Goal: Task Accomplishment & Management: Manage account settings

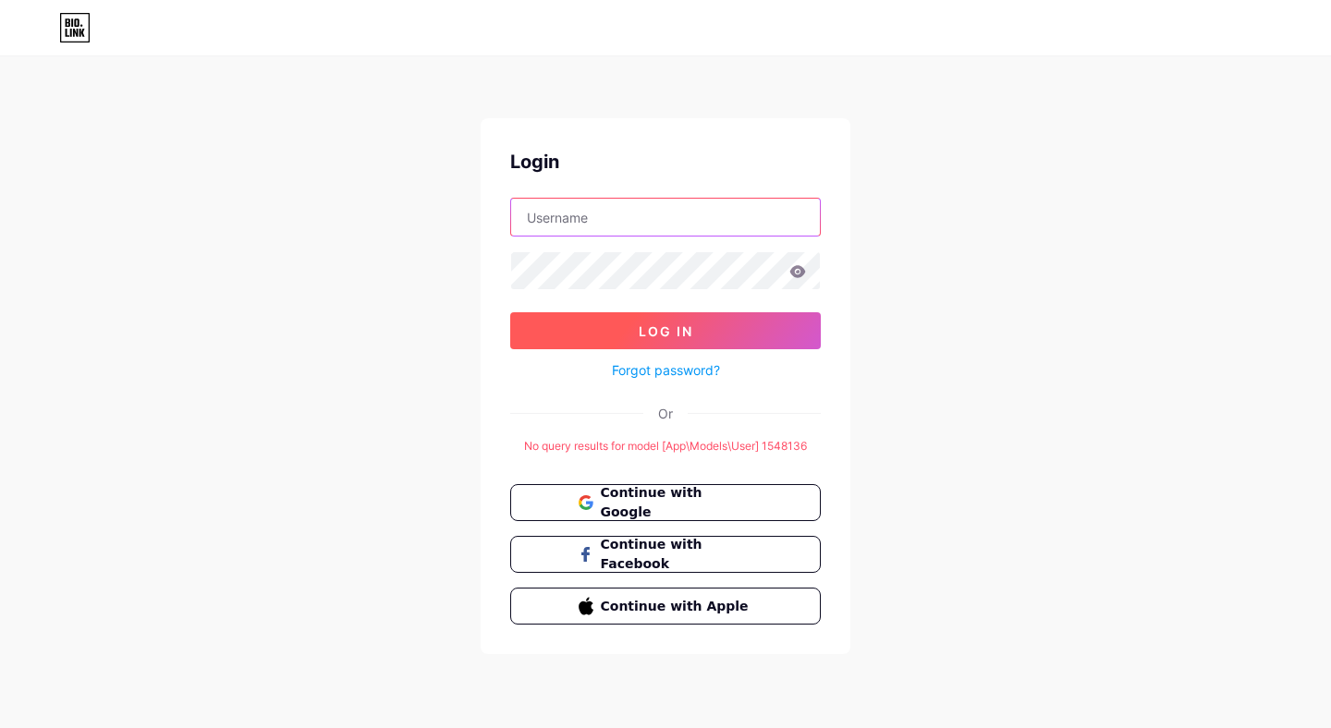
type input "[EMAIL_ADDRESS][DOMAIN_NAME]"
click at [680, 336] on span "Log In" at bounding box center [666, 331] width 55 height 16
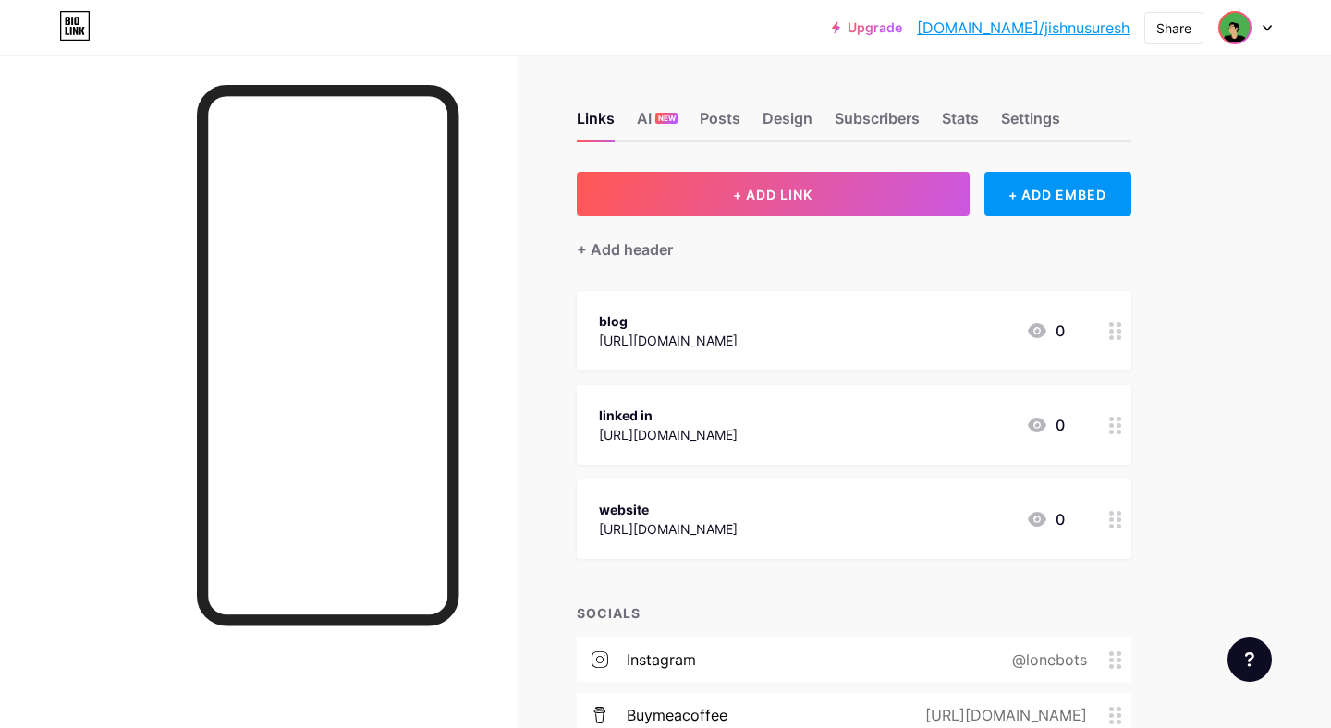
click at [1245, 17] on img at bounding box center [1235, 28] width 30 height 30
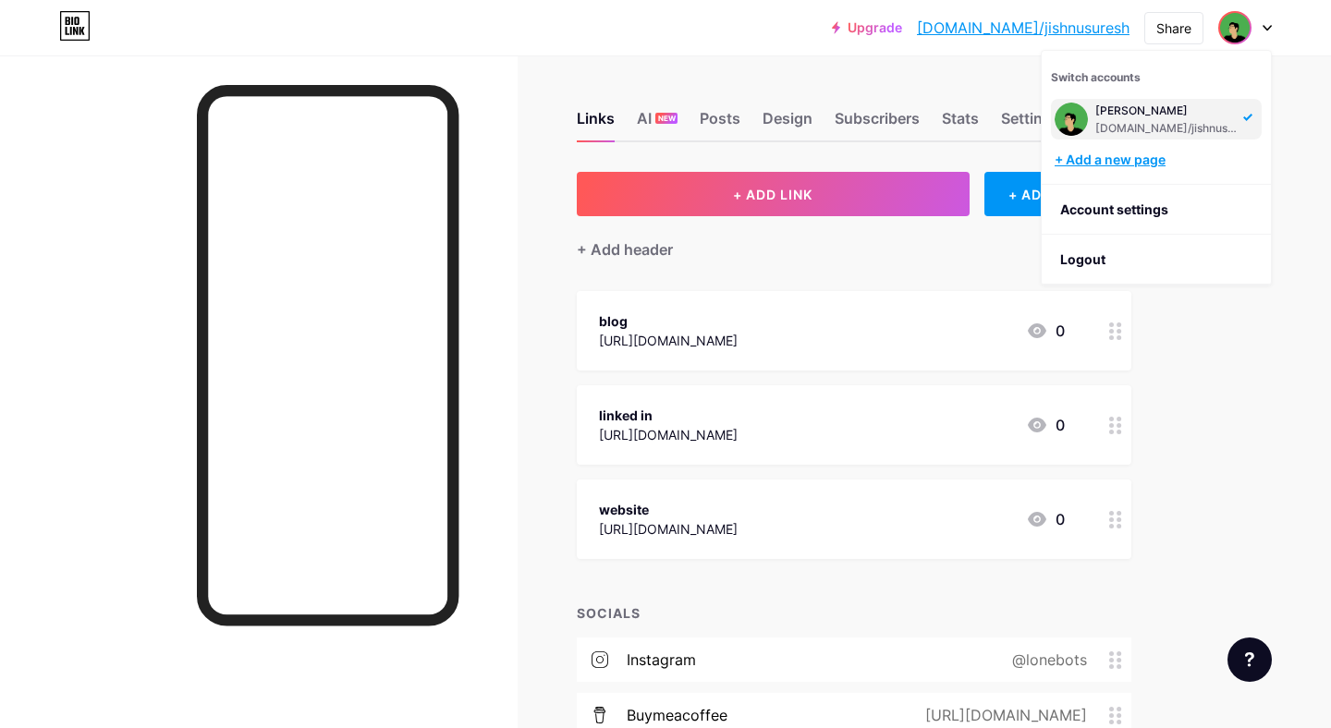
click at [1105, 156] on div "+ Add a new page" at bounding box center [1158, 160] width 207 height 18
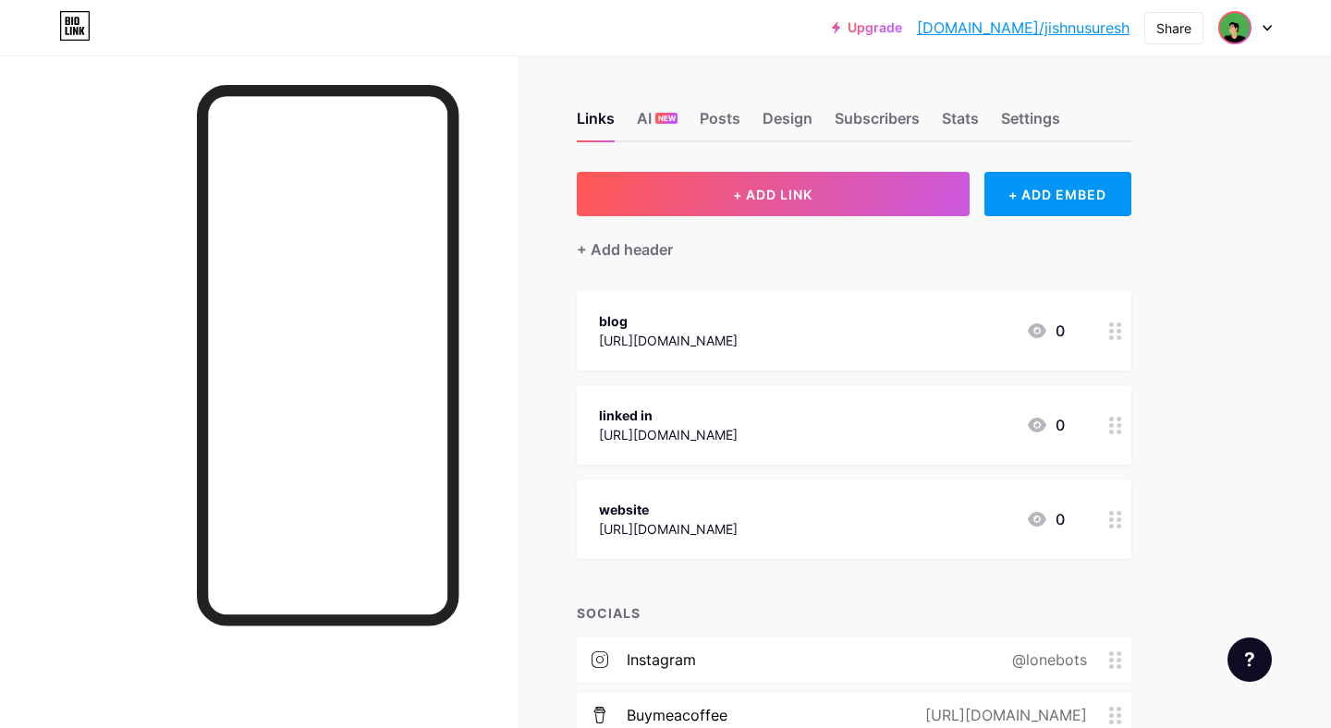
click at [1246, 35] on img at bounding box center [1235, 28] width 30 height 30
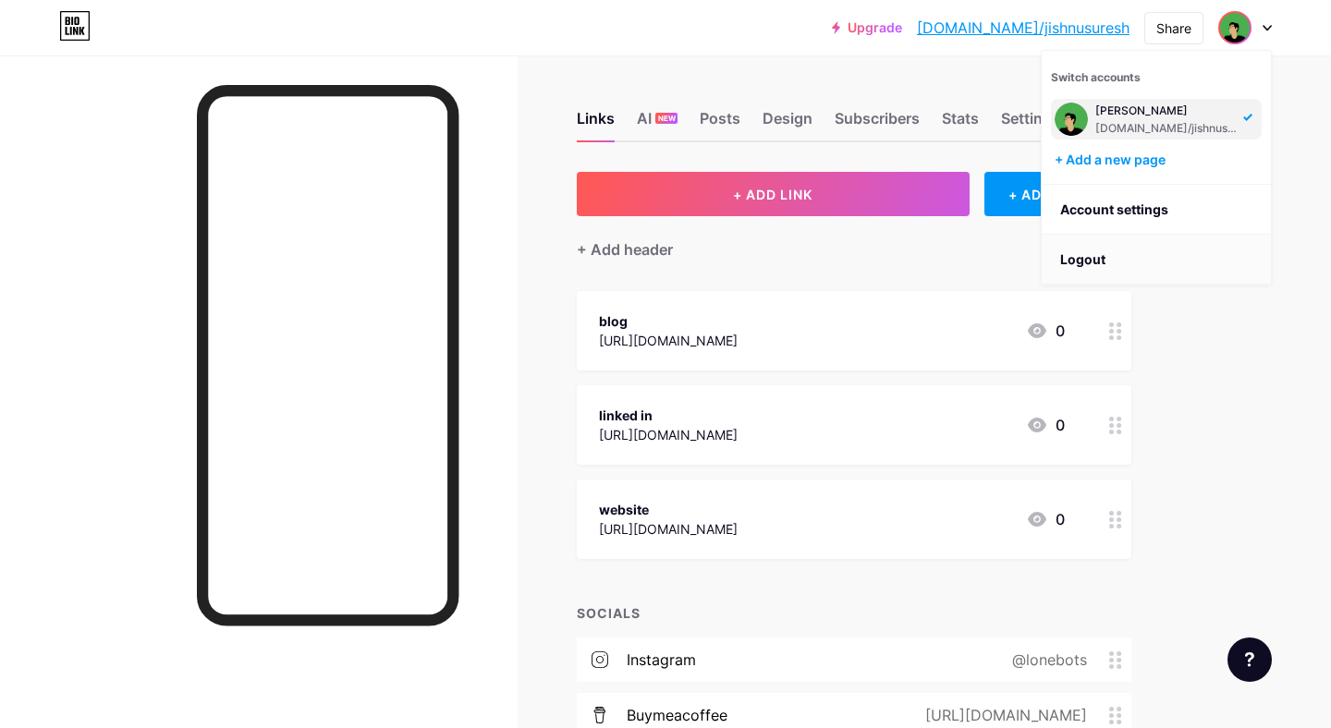
click at [1064, 251] on li "Logout" at bounding box center [1156, 260] width 229 height 50
